Goal: Task Accomplishment & Management: Manage account settings

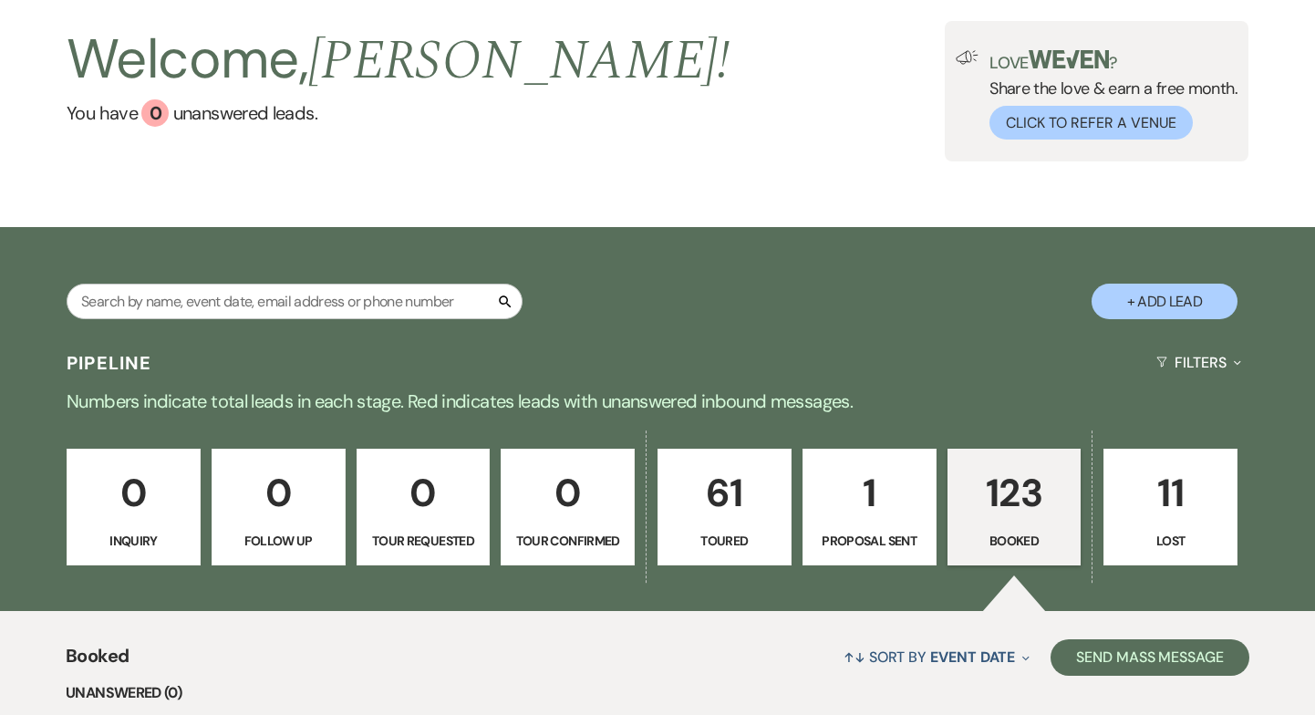
scroll to position [99, 0]
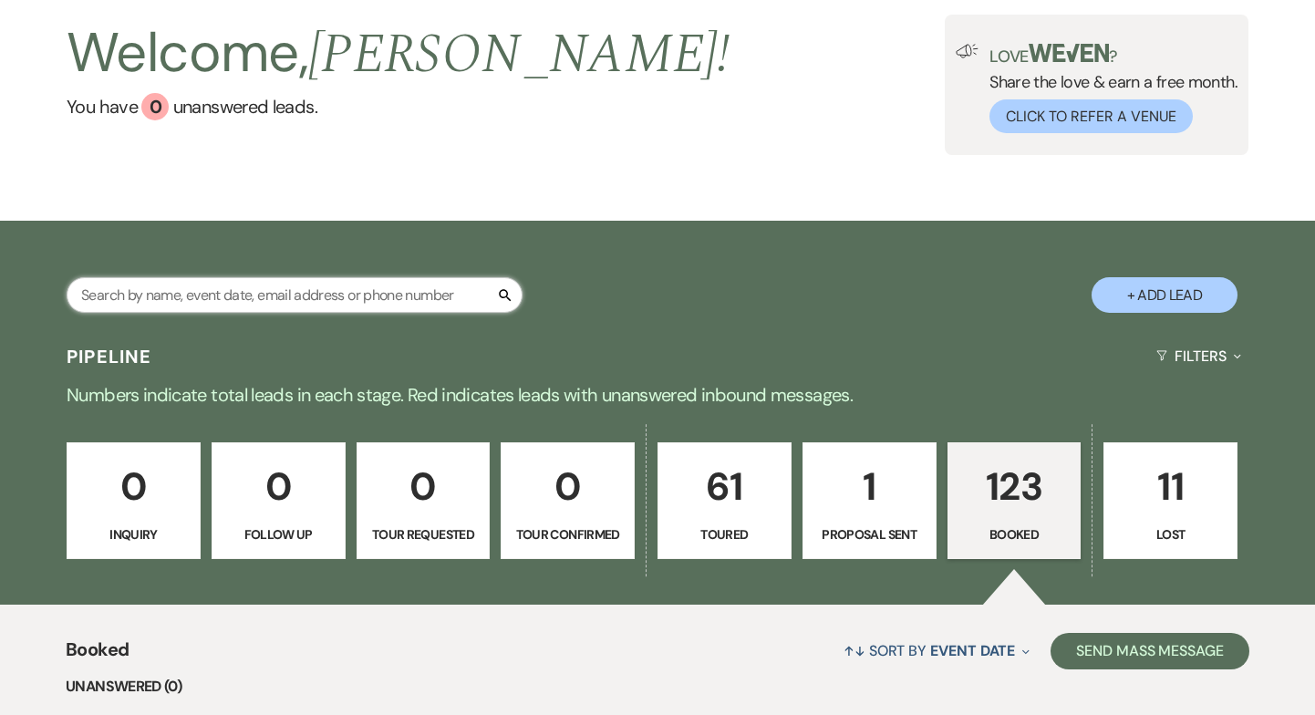
click at [250, 306] on input "text" at bounding box center [295, 295] width 456 height 36
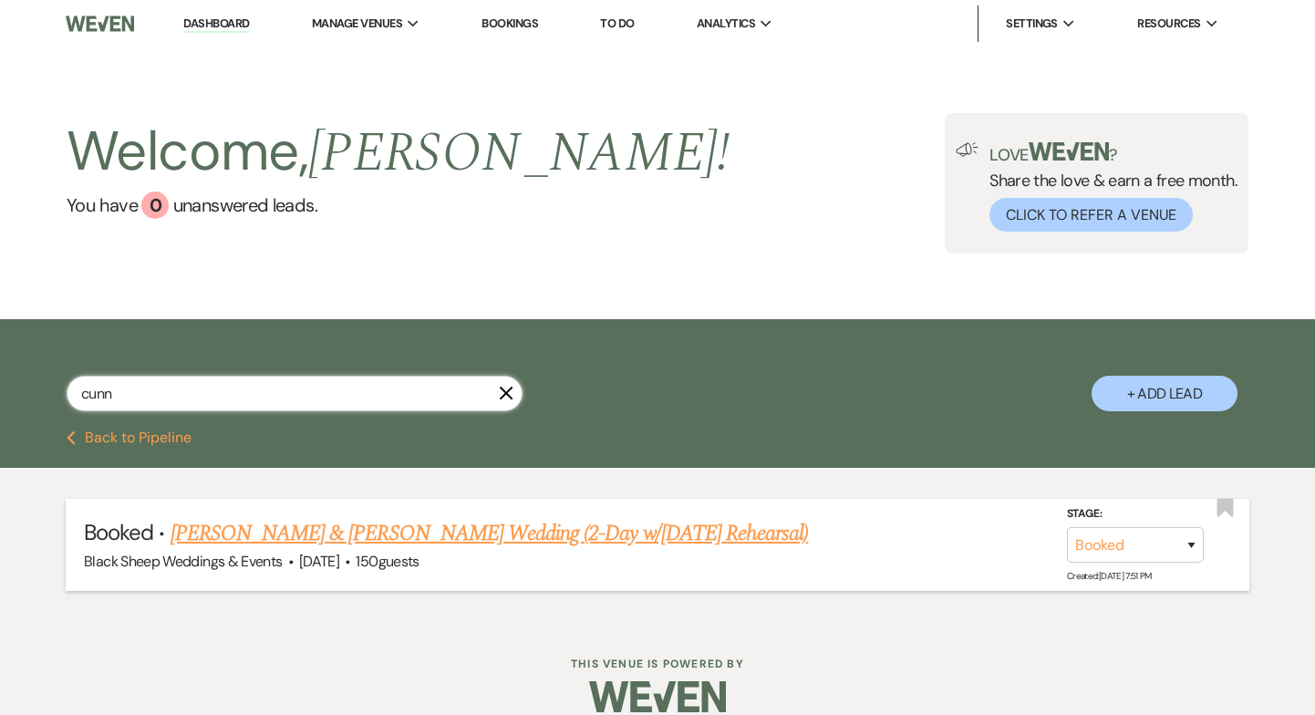
type input "cunn"
click at [281, 529] on link "[PERSON_NAME] & [PERSON_NAME] Wedding (2-Day w/[DATE] Rehearsal)" at bounding box center [490, 533] width 639 height 33
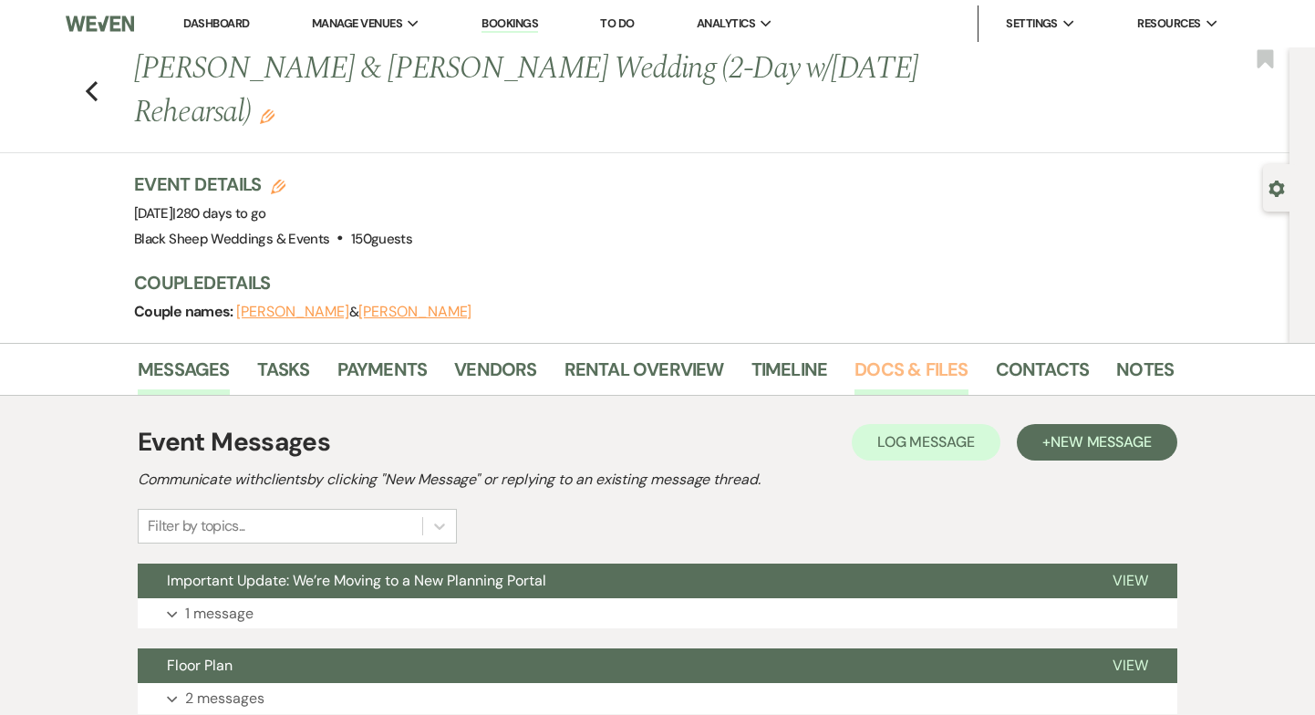
click at [872, 364] on link "Docs & Files" at bounding box center [911, 375] width 113 height 40
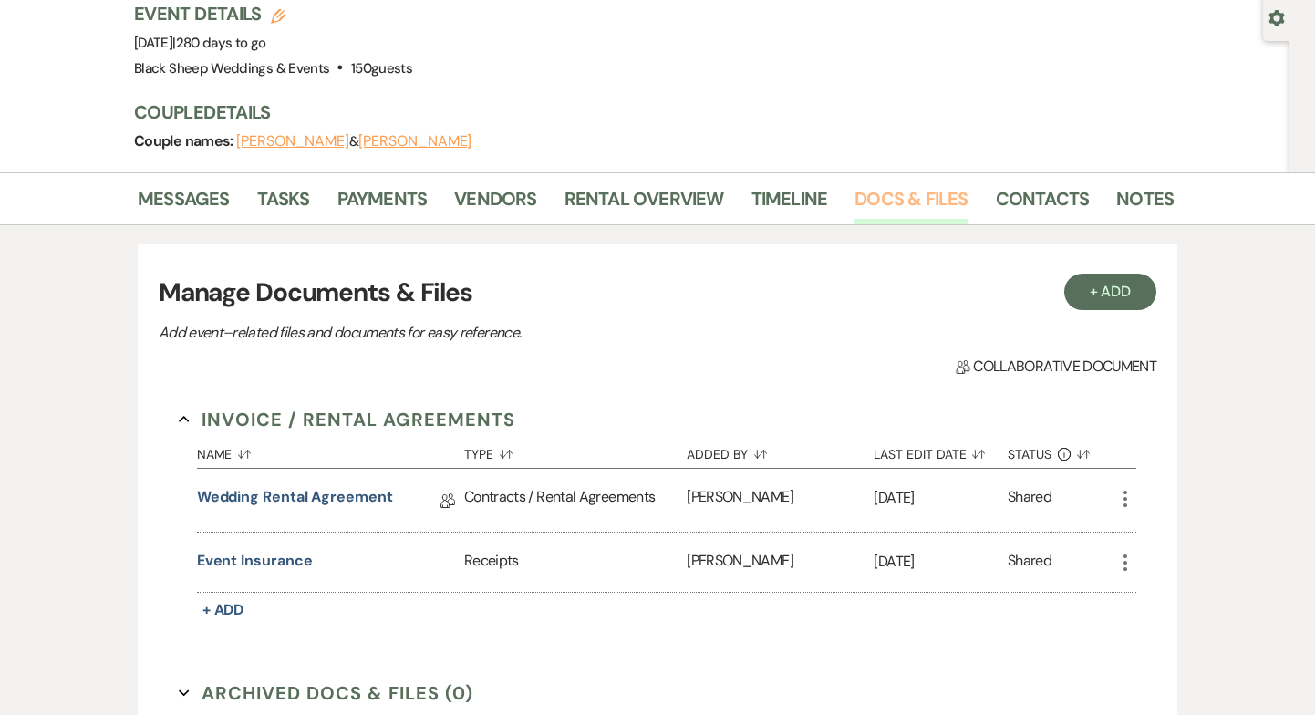
scroll to position [187, 0]
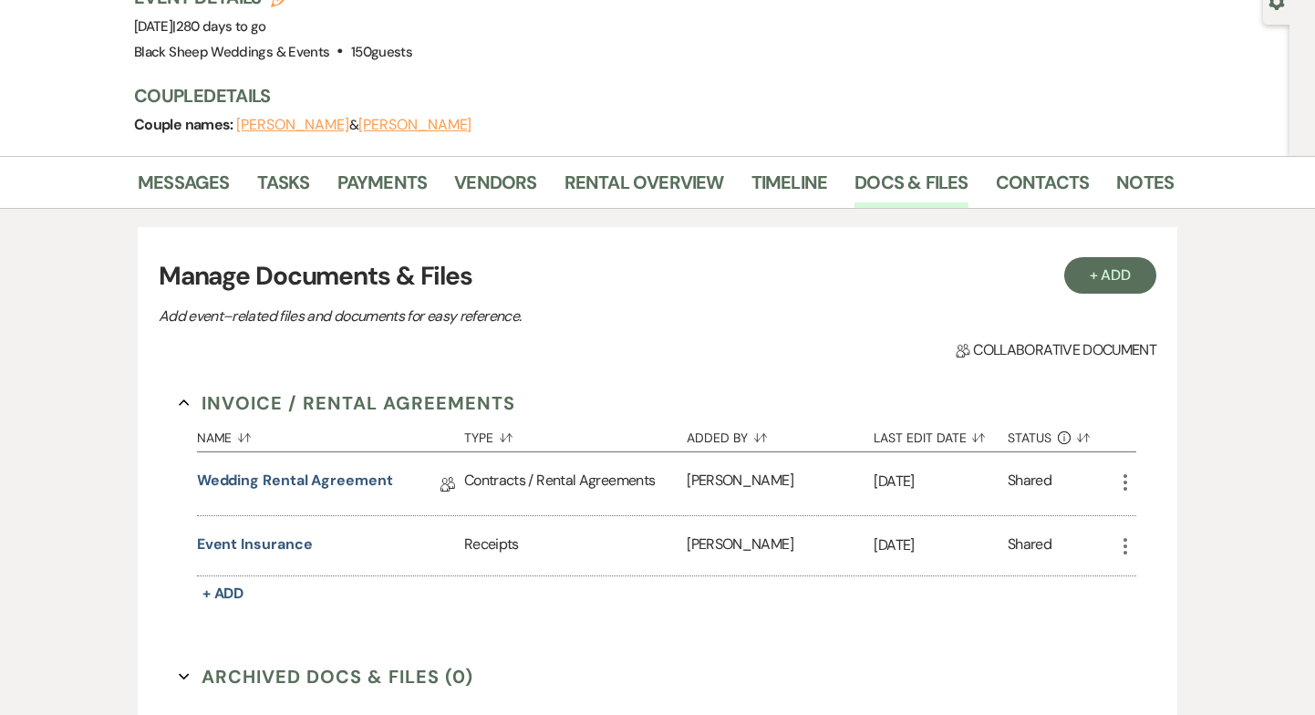
click at [1129, 483] on icon "More" at bounding box center [1126, 483] width 22 height 22
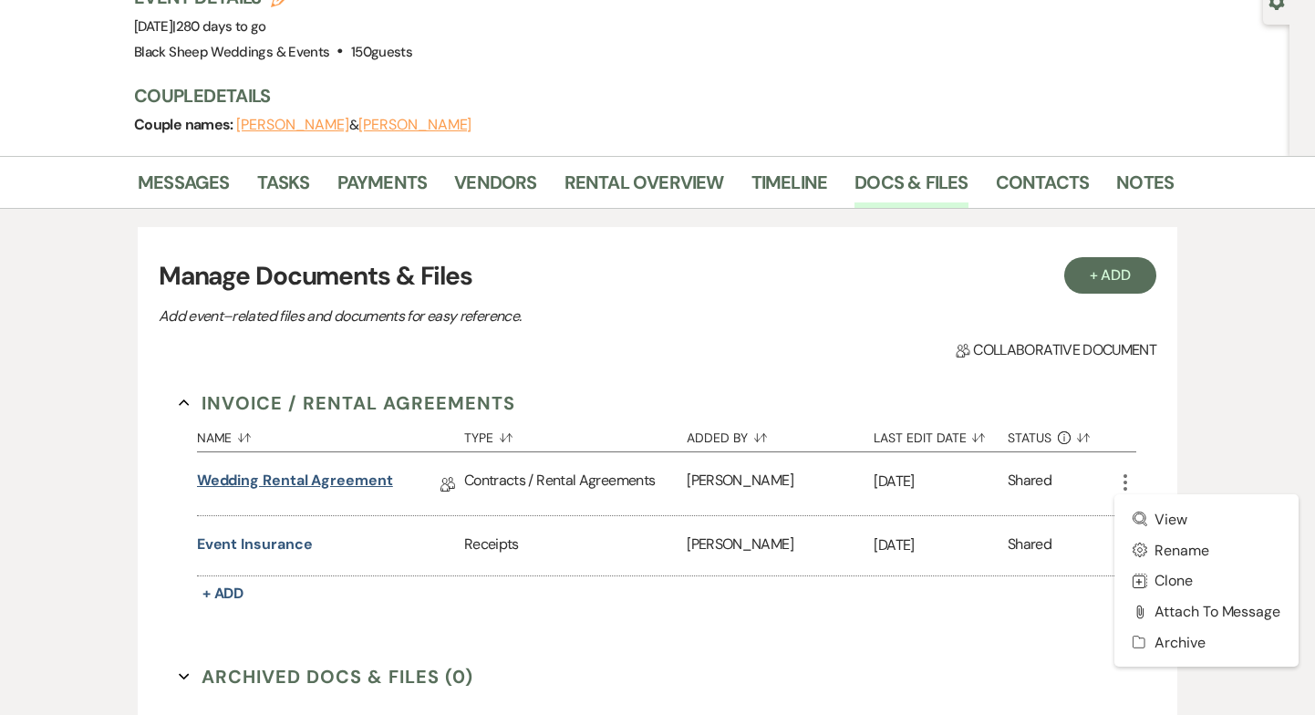
click at [304, 486] on link "Wedding Rental Agreement" at bounding box center [295, 484] width 196 height 28
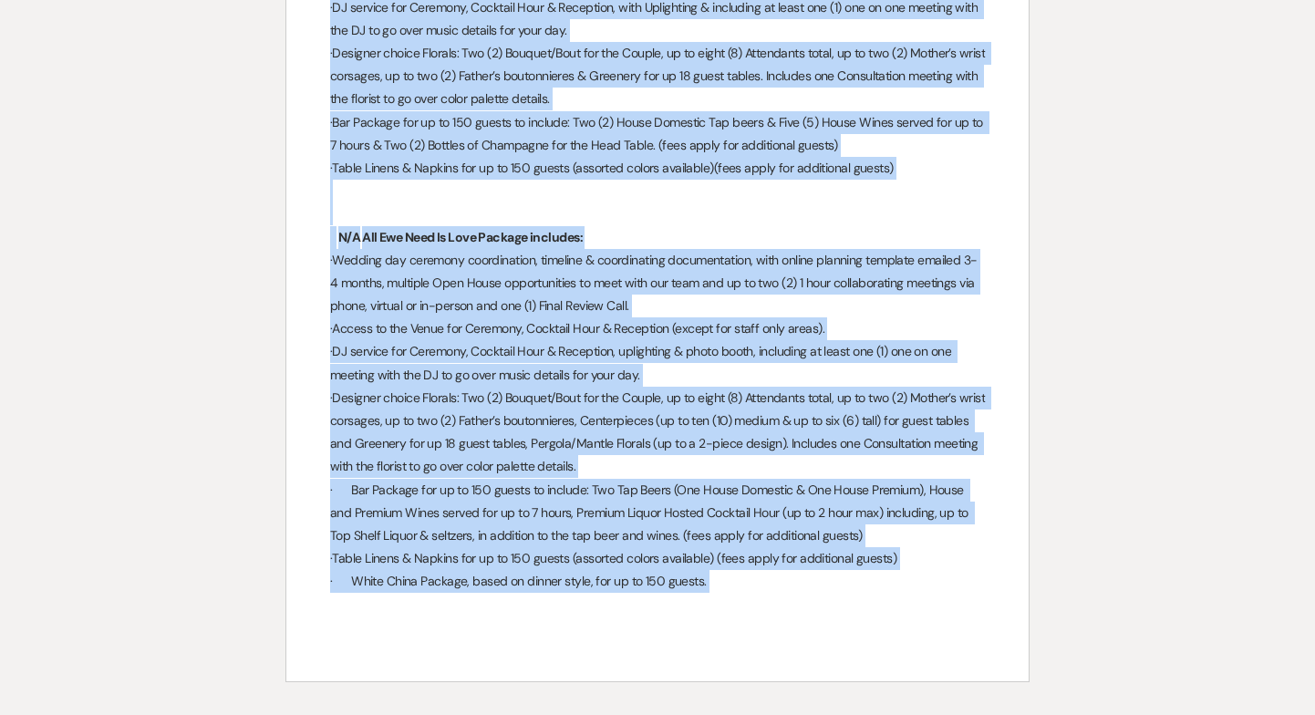
scroll to position [8080, 0]
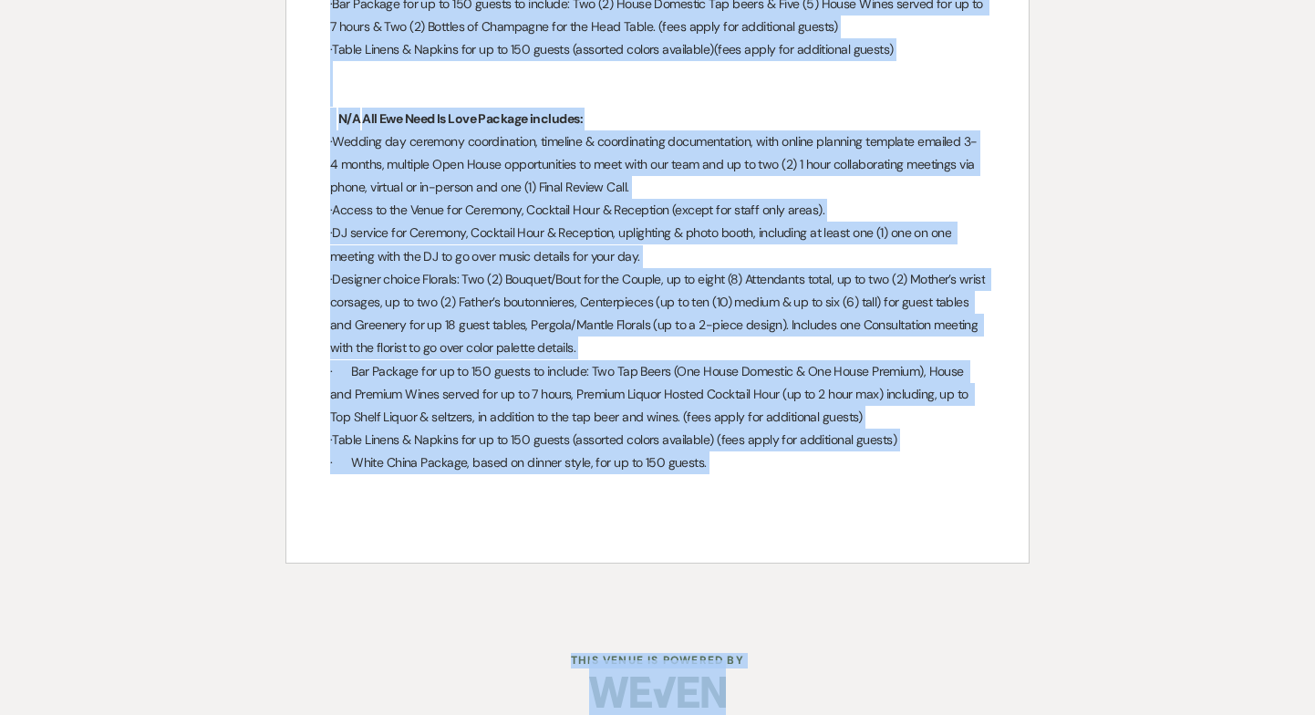
drag, startPoint x: 525, startPoint y: 131, endPoint x: 1089, endPoint y: 771, distance: 852.5
copy div "Lorem Ipsum Dolorsit & Ametco, ADI ELITS DOEIUS TEMPORINC Utla etdolore magnaal…"
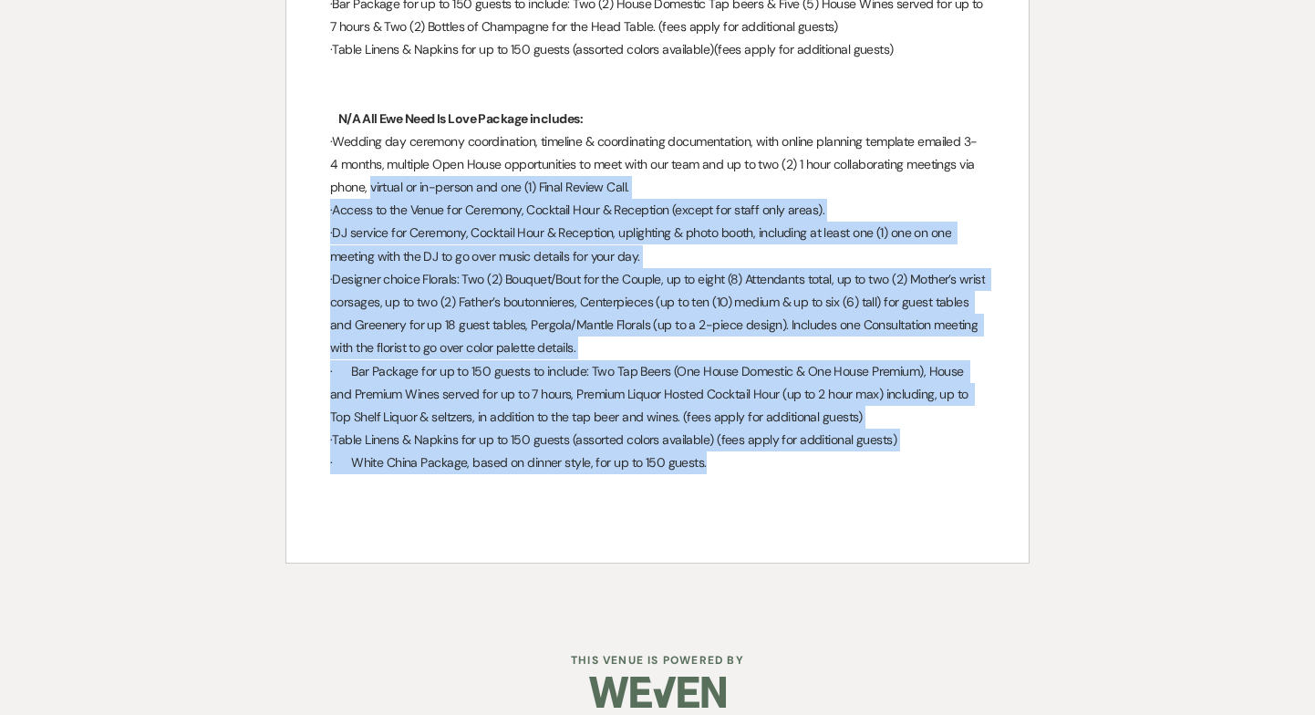
drag, startPoint x: 735, startPoint y: 476, endPoint x: 368, endPoint y: 162, distance: 483.3
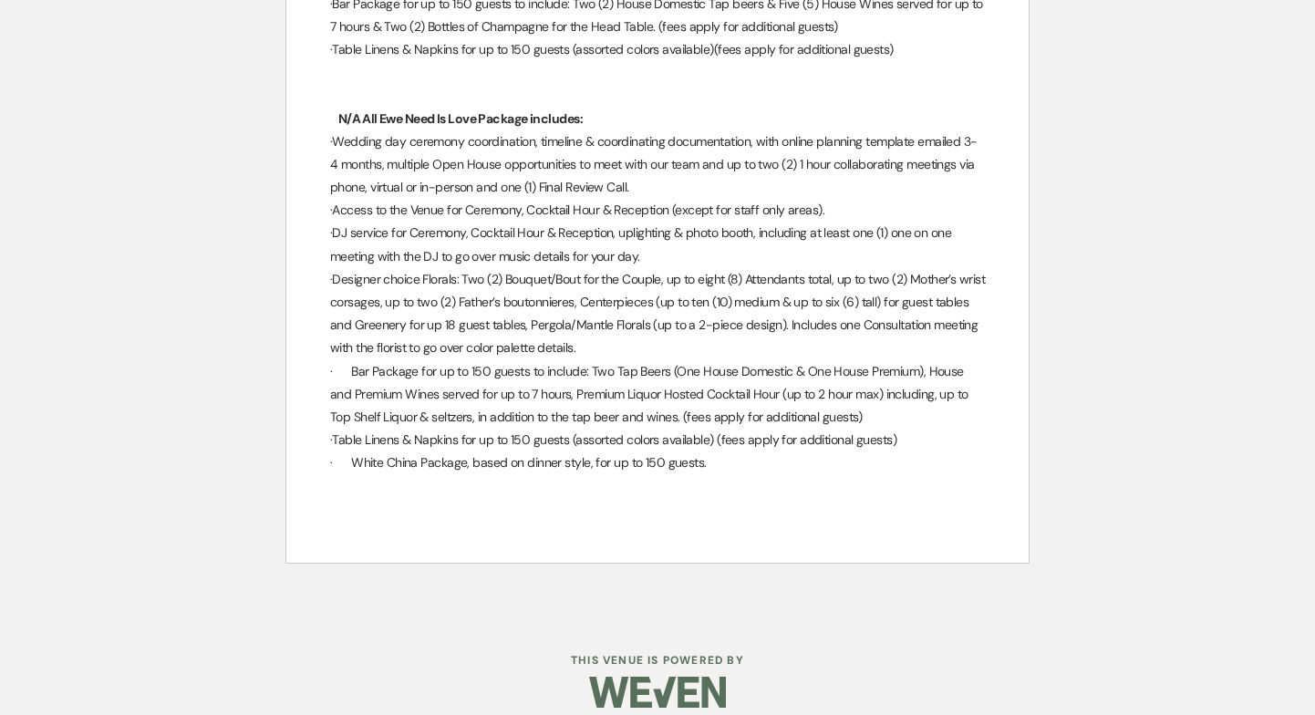
drag, startPoint x: 664, startPoint y: 329, endPoint x: 670, endPoint y: 388, distance: 58.7
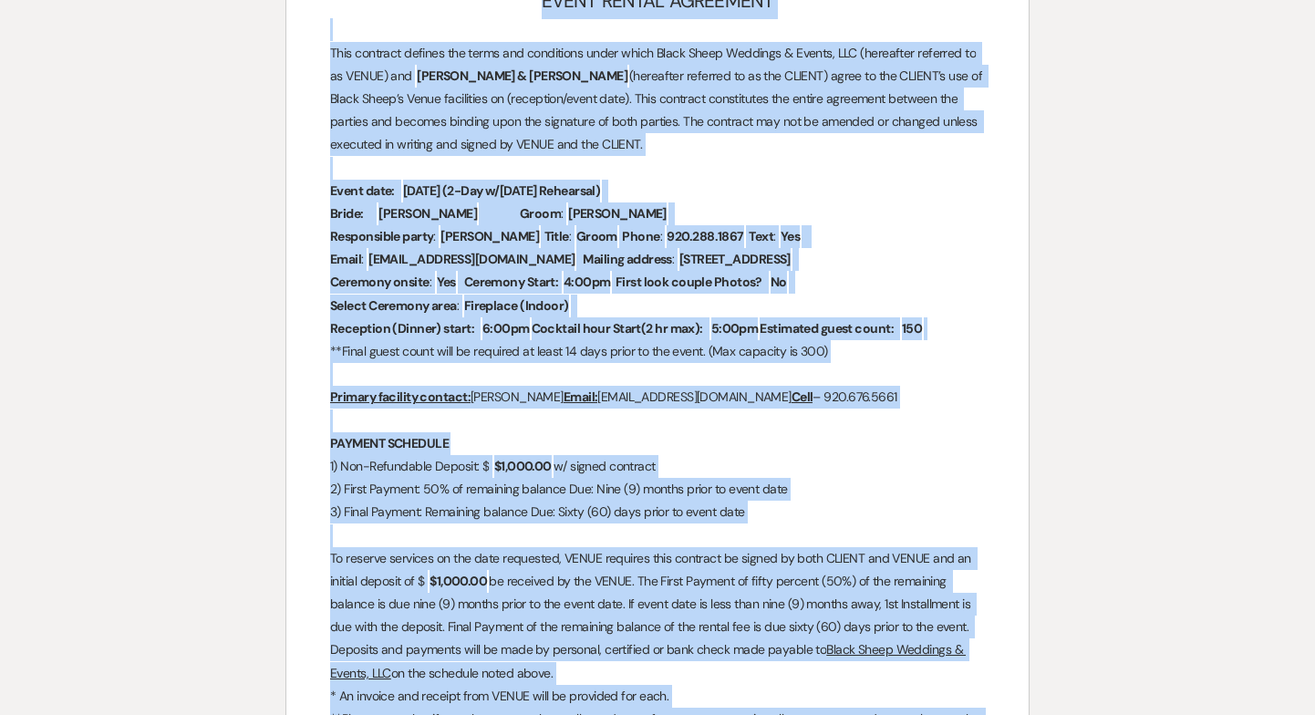
scroll to position [0, 0]
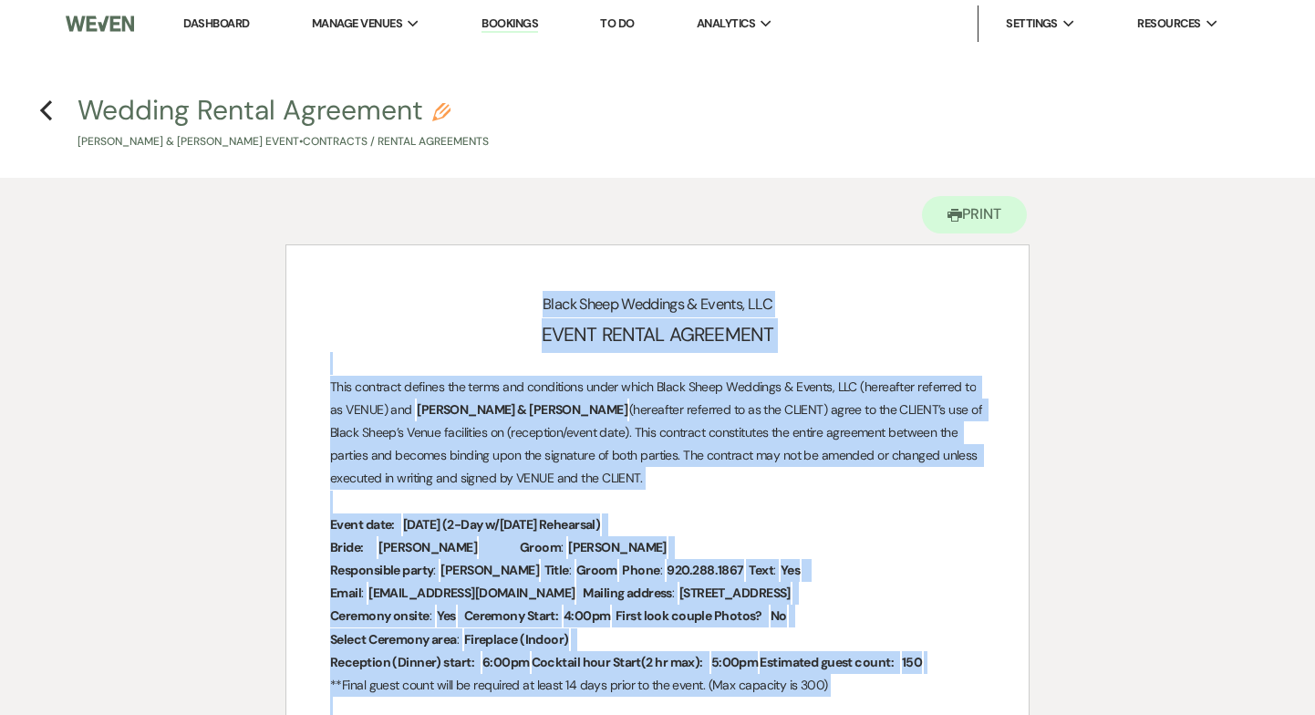
drag, startPoint x: 725, startPoint y: 445, endPoint x: 311, endPoint y: 307, distance: 436.7
copy div "Lorem Ipsum Dolorsit & Ametco, ADI ELITS DOEIUS TEMPORINC Utla etdolore magnaal…"
